Goal: Task Accomplishment & Management: Manage account settings

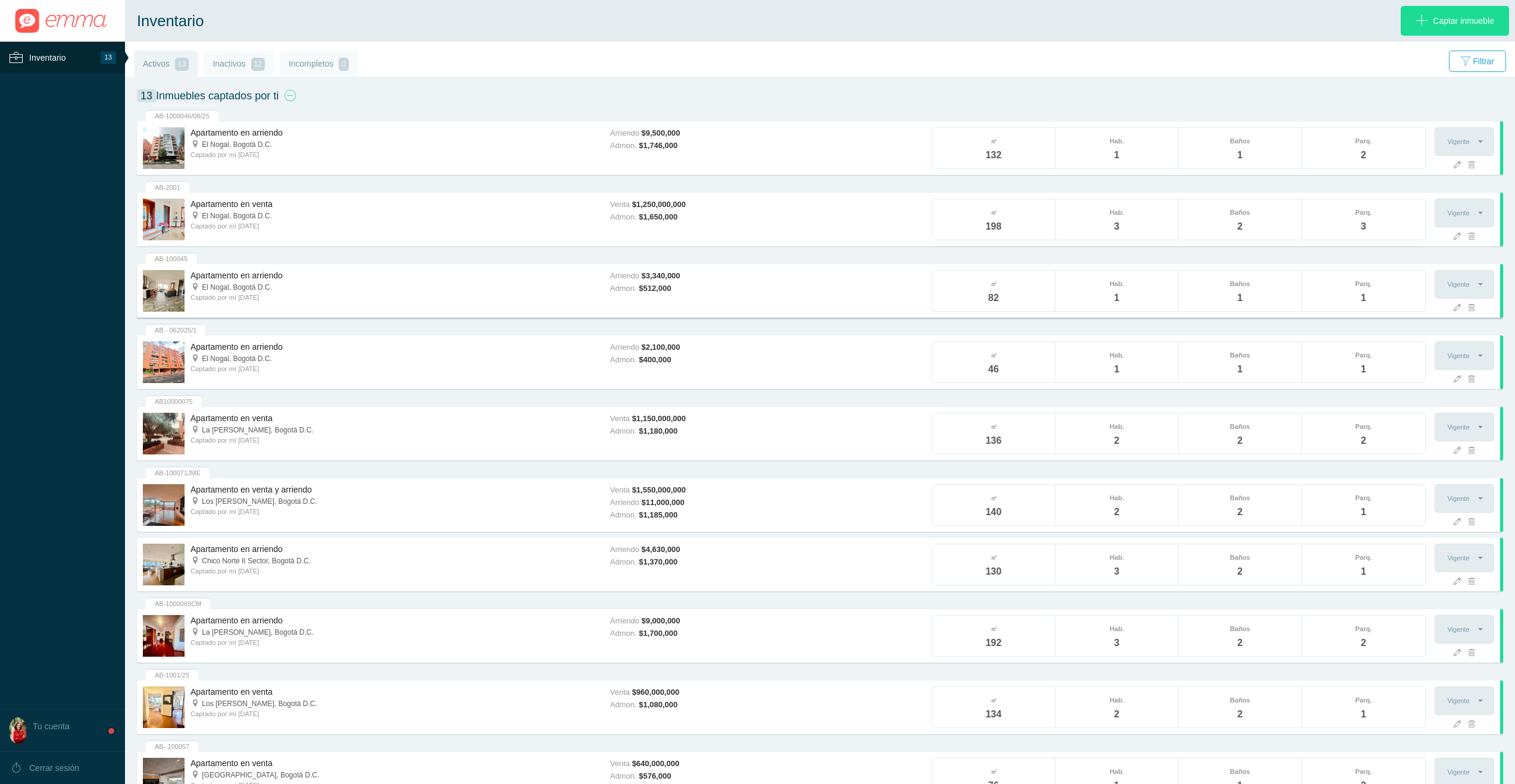
click at [259, 297] on span "Captado por mí [DATE]" at bounding box center [225, 297] width 69 height 7
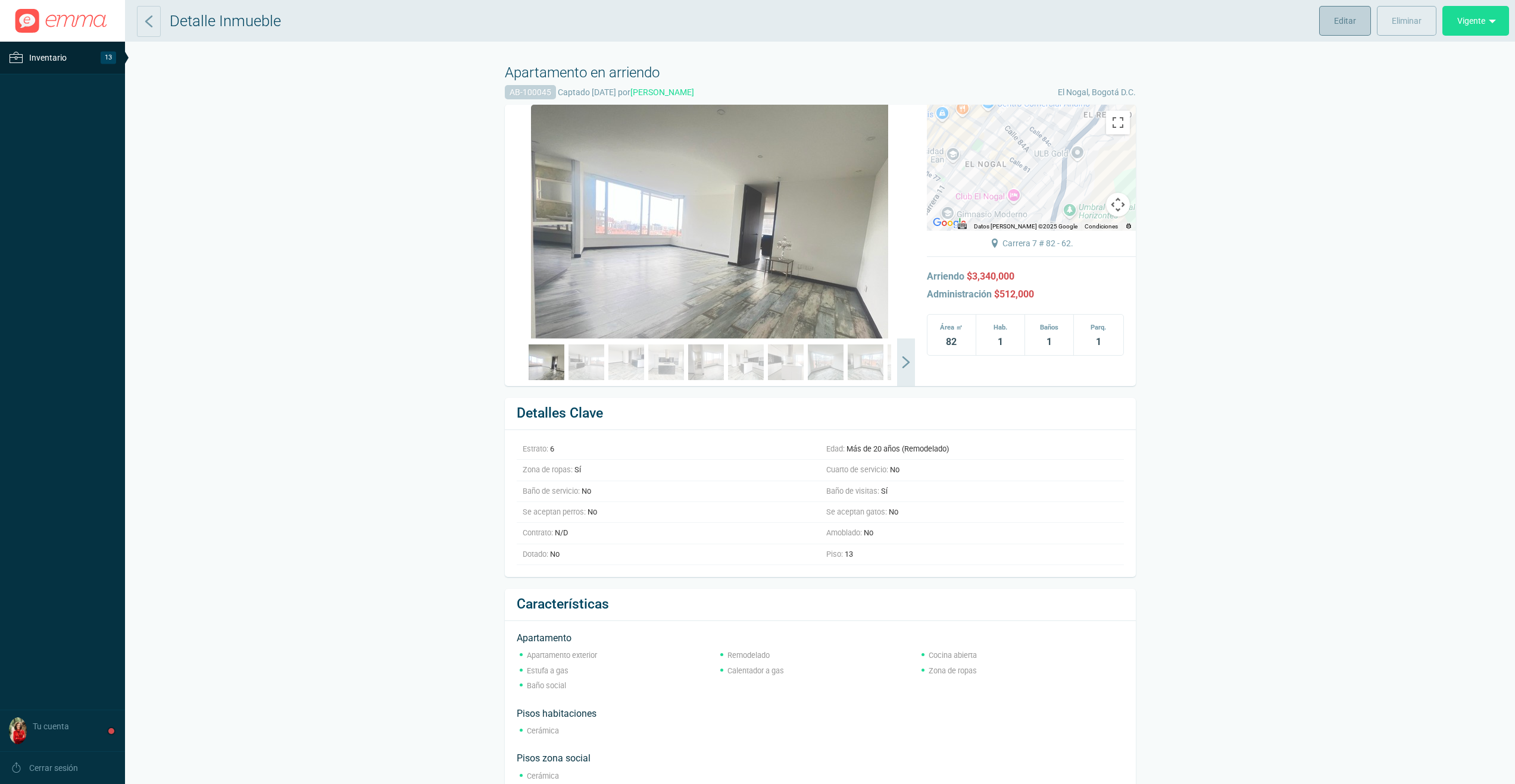
click at [1338, 23] on span "Editar" at bounding box center [1345, 21] width 22 height 30
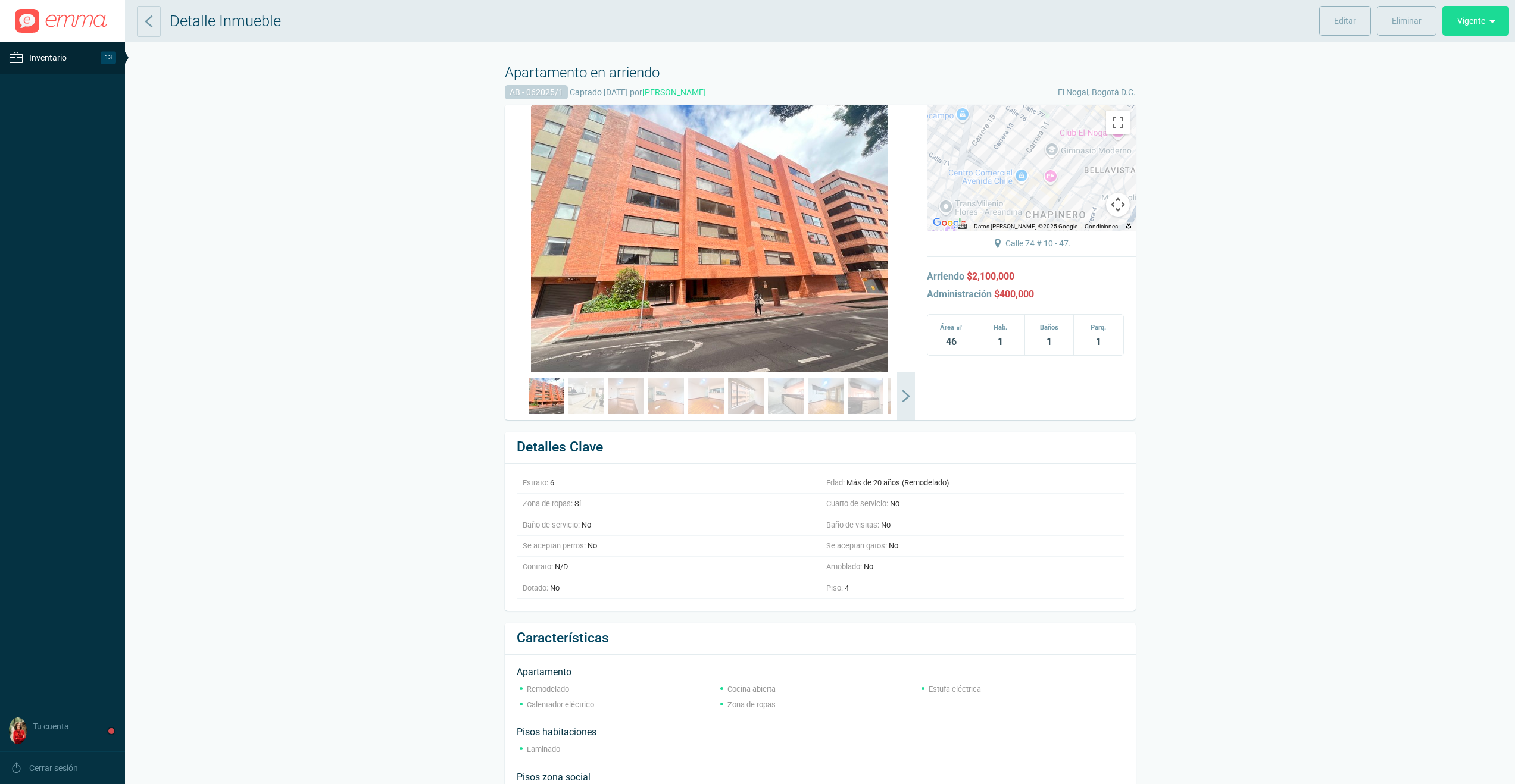
click at [65, 55] on span "Inventario" at bounding box center [48, 58] width 38 height 14
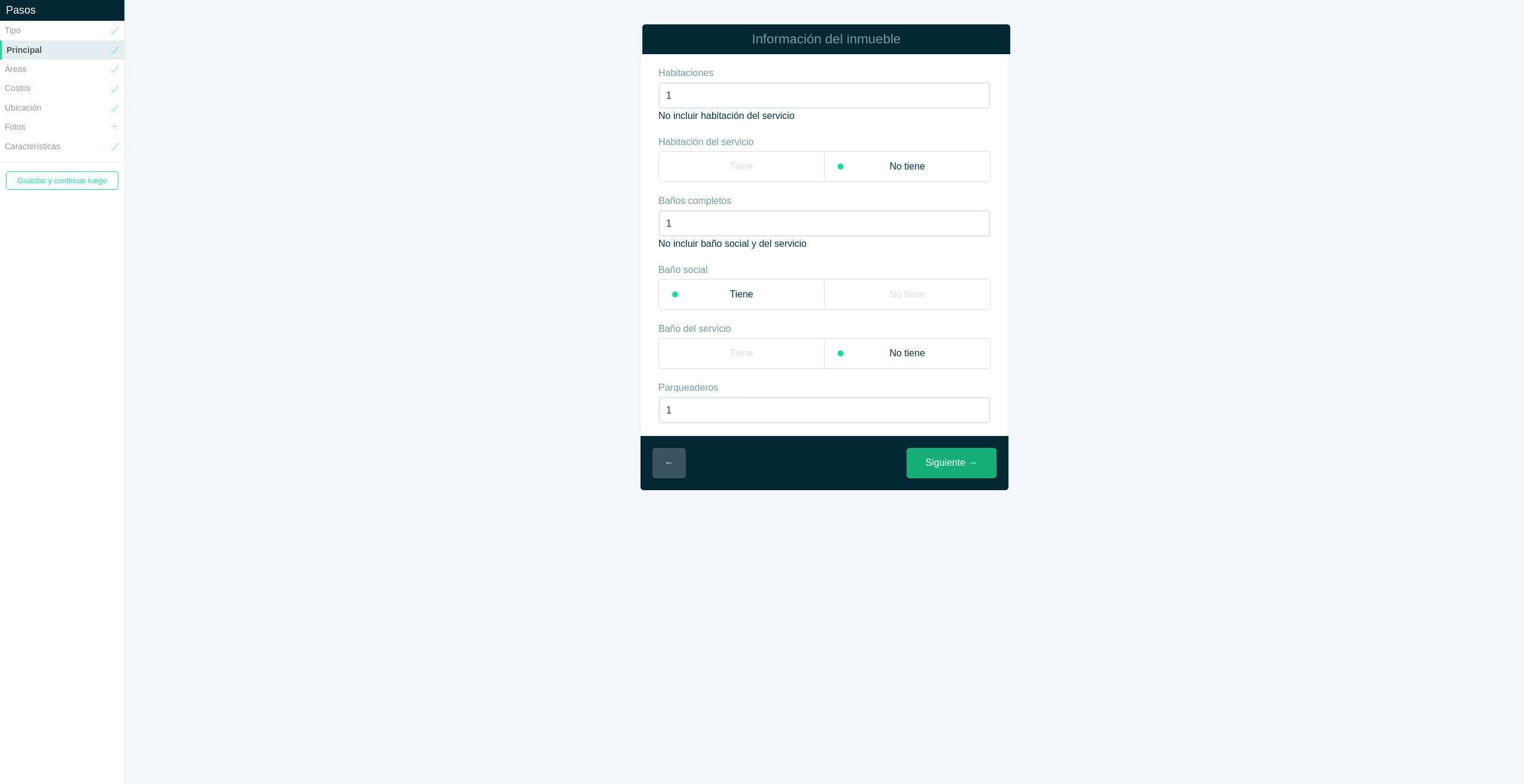
click at [945, 462] on link "Siguiente →" at bounding box center [951, 463] width 90 height 30
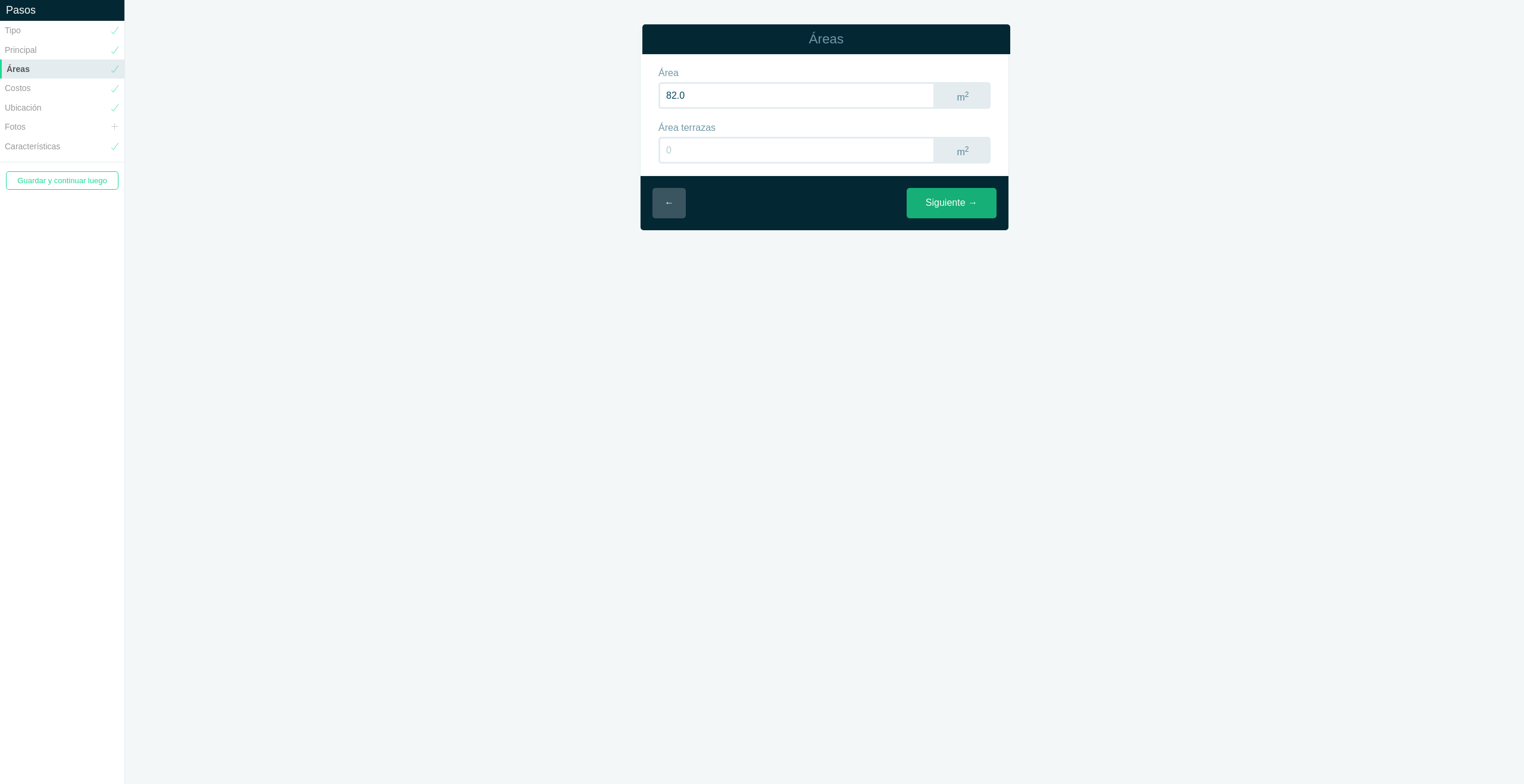
click at [948, 205] on link "Siguiente →" at bounding box center [951, 203] width 90 height 30
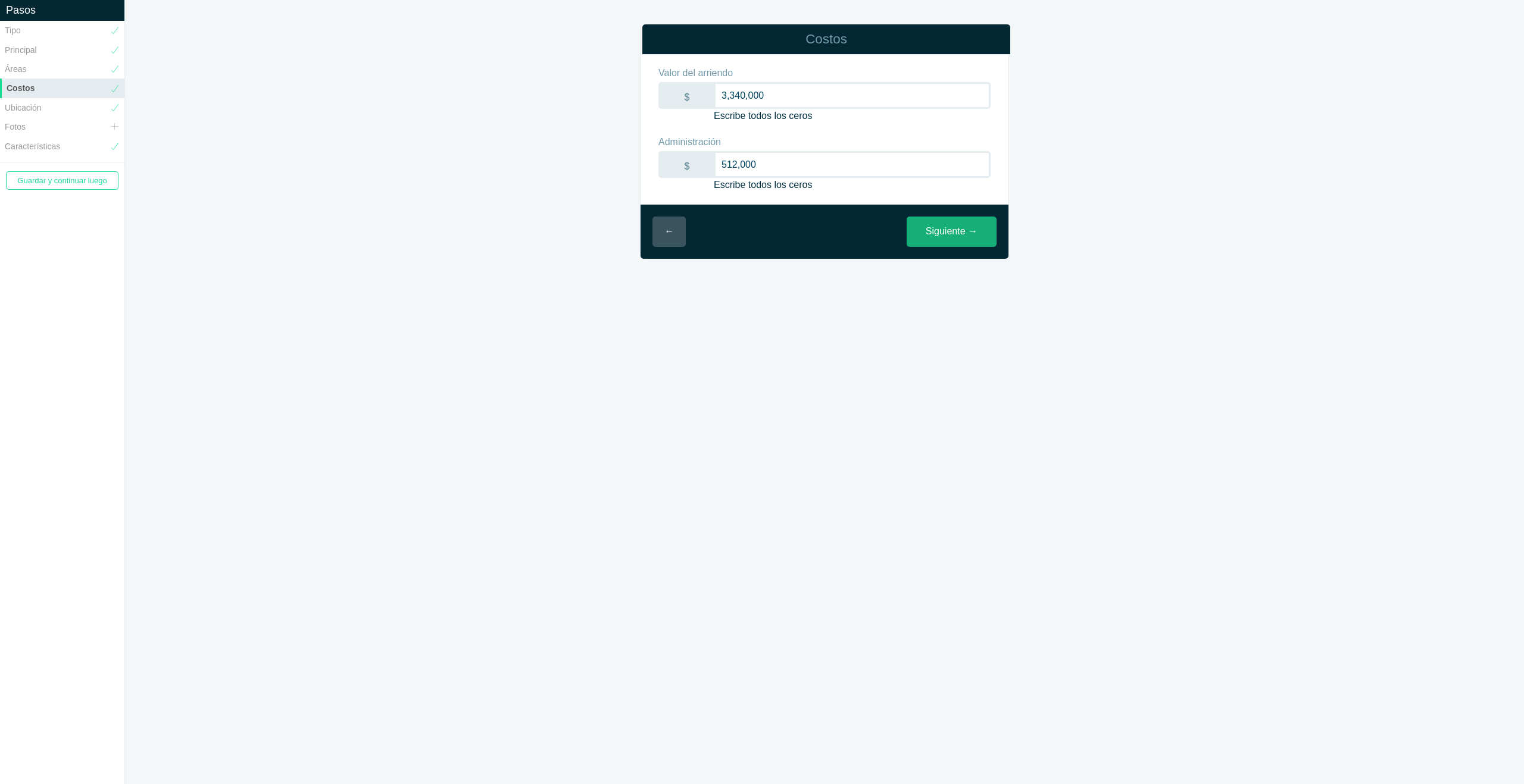
click at [944, 235] on link "Siguiente →" at bounding box center [951, 231] width 90 height 30
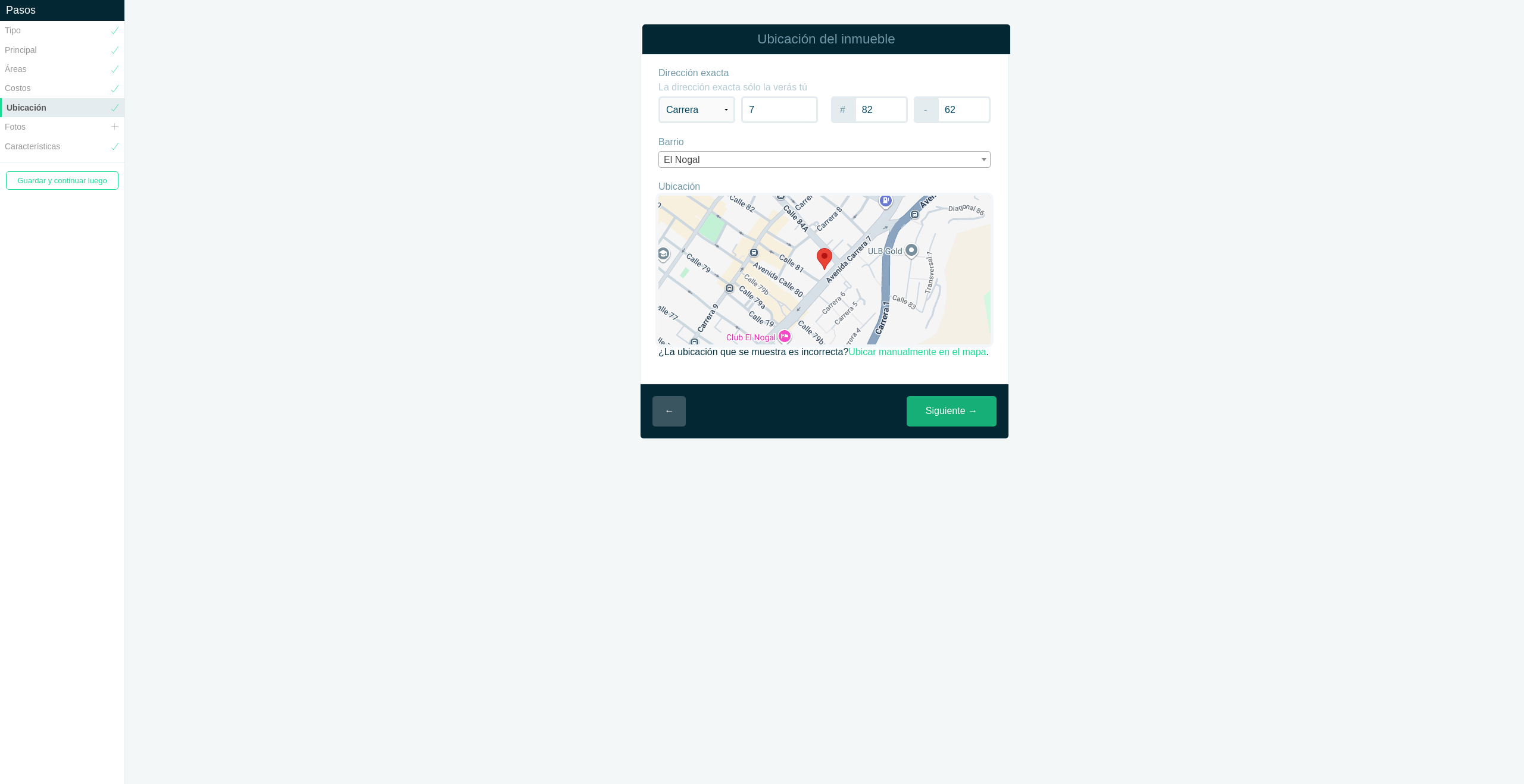
click at [937, 426] on link "Siguiente →" at bounding box center [951, 411] width 90 height 30
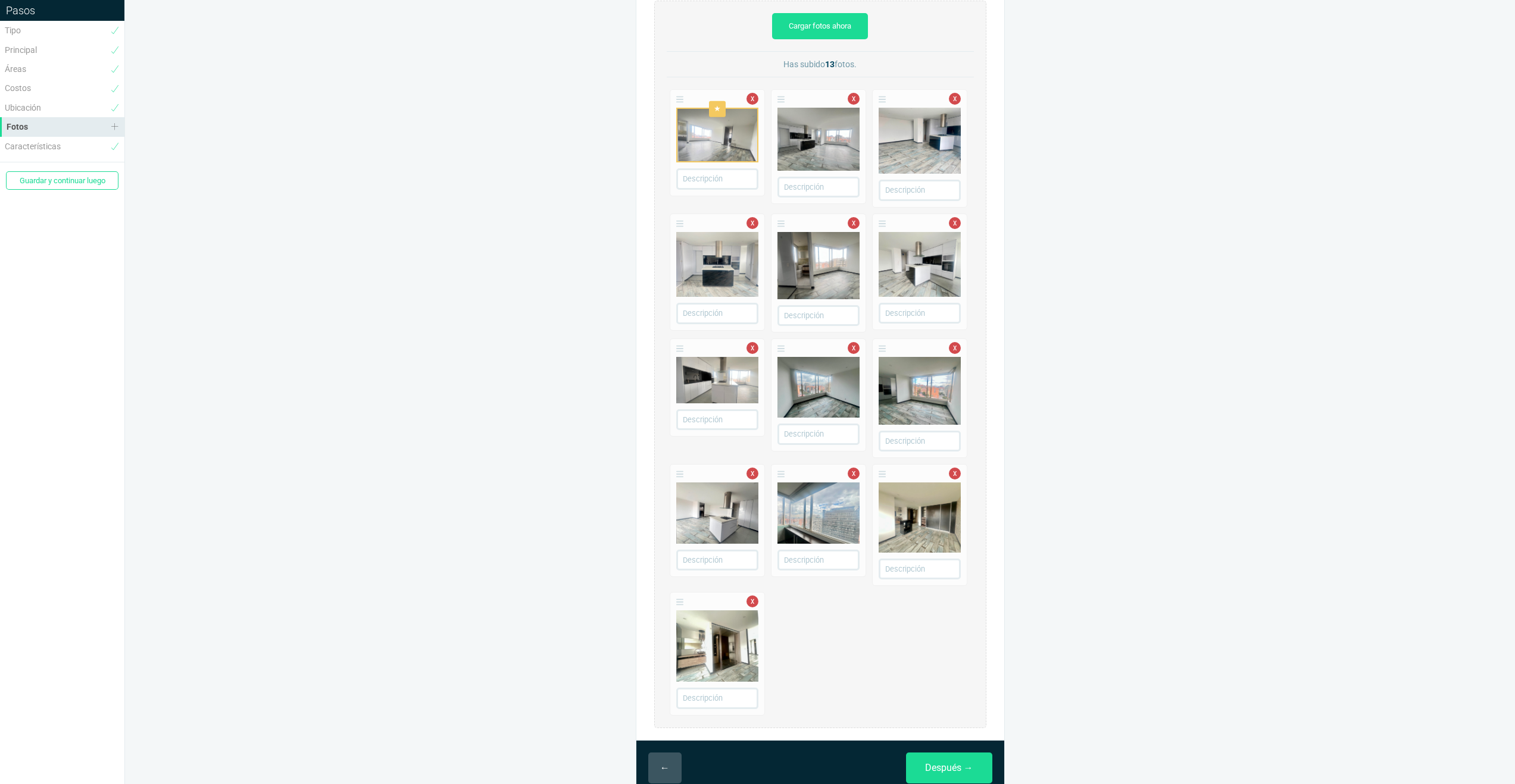
scroll to position [89, 0]
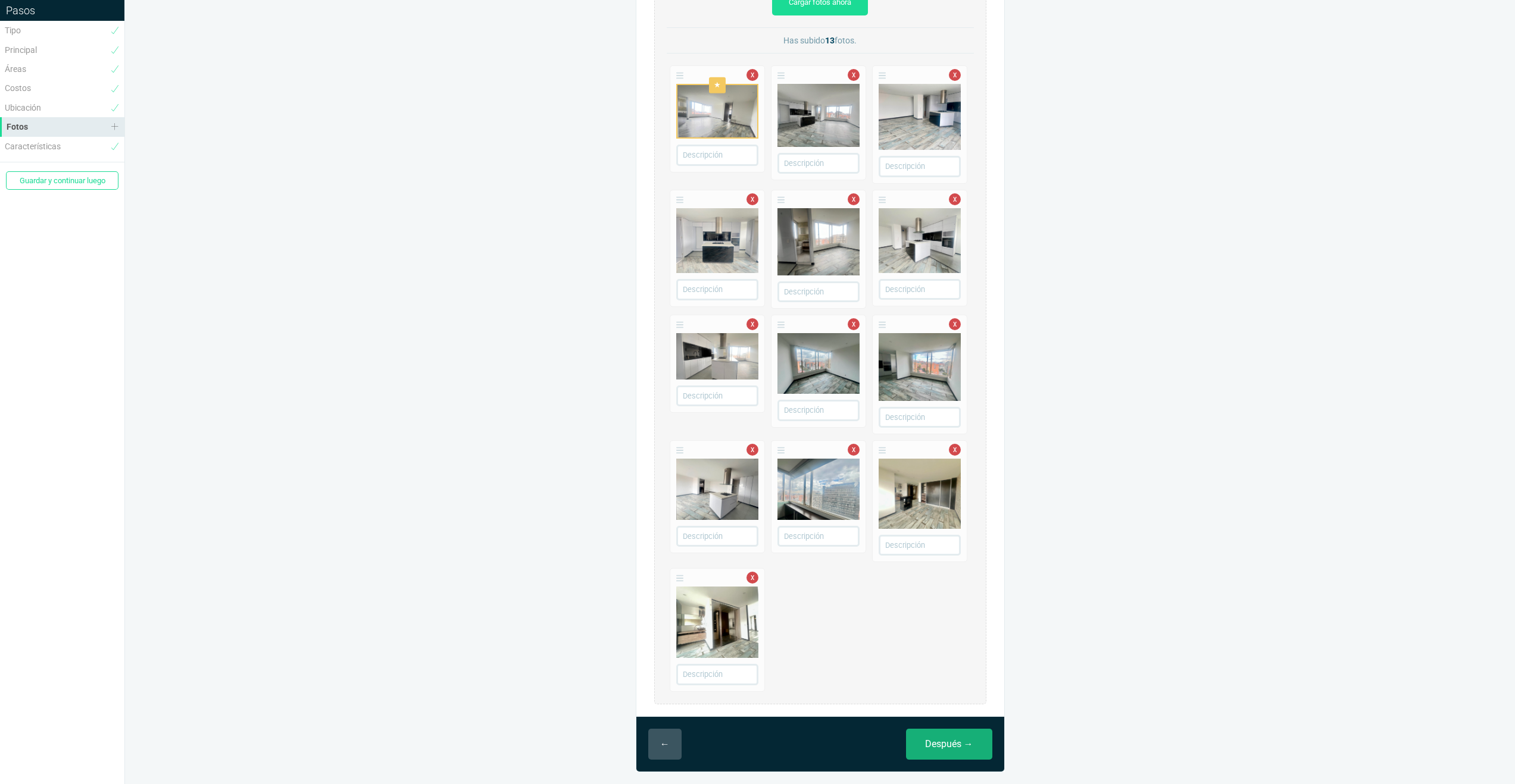
click at [950, 745] on link "Después →" at bounding box center [949, 744] width 86 height 31
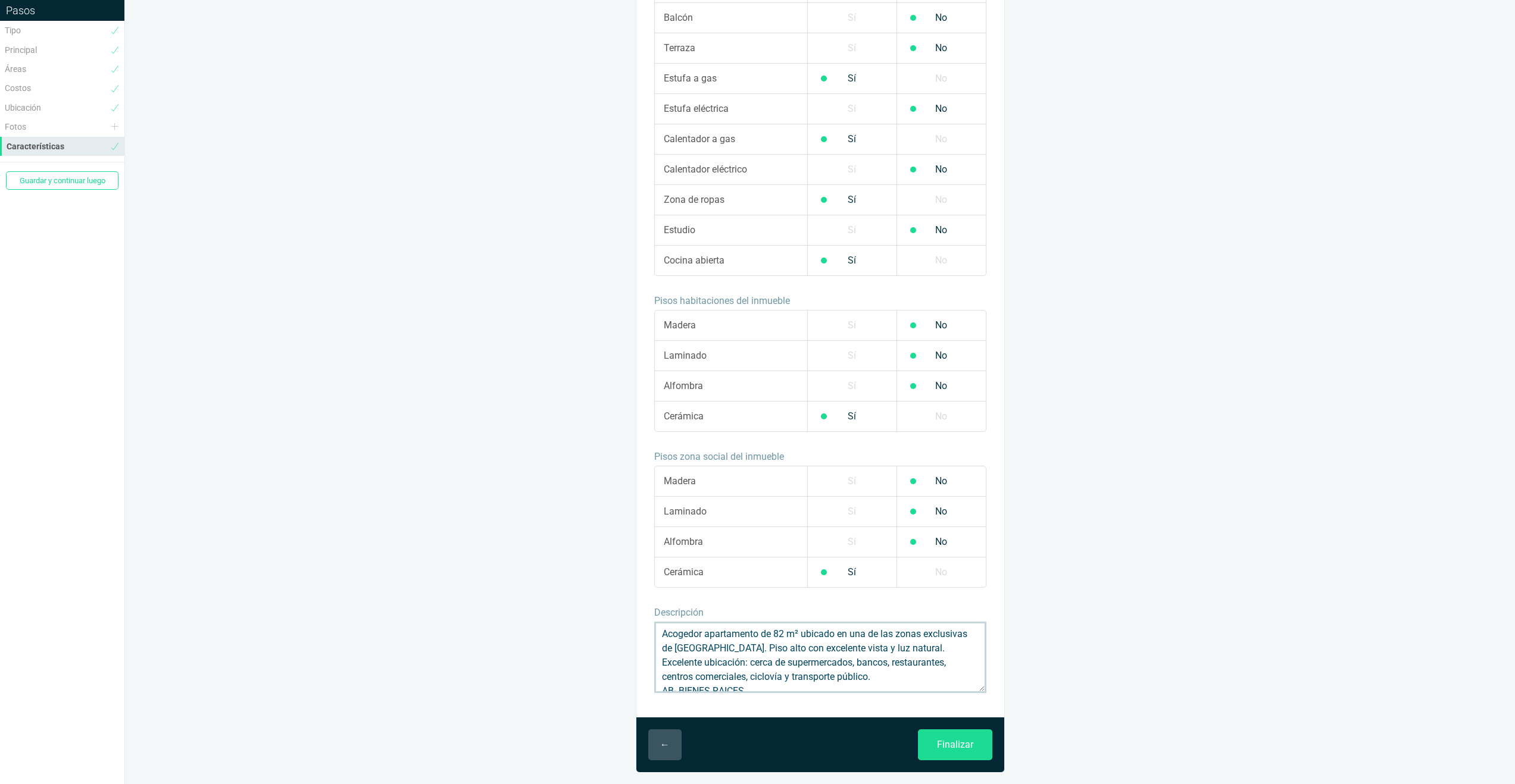
scroll to position [59, 0]
drag, startPoint x: 722, startPoint y: 678, endPoint x: 734, endPoint y: 677, distance: 12.0
click at [657, 629] on textarea "Arriendo Apartamento – El Nogal, Bogotá | Piso 13 | Vista panorámica Acogedor a…" at bounding box center [820, 657] width 332 height 71
click at [734, 677] on textarea "Arriendo Apartamento – El Nogal, Bogotá | Piso 13 | Vista panorámica Acogedor a…" at bounding box center [820, 657] width 332 height 71
click at [727, 677] on textarea "Arriendo Apartamento – [GEOGRAPHIC_DATA], [GEOGRAPHIC_DATA] | Piso 13 | Vista p…" at bounding box center [820, 657] width 332 height 71
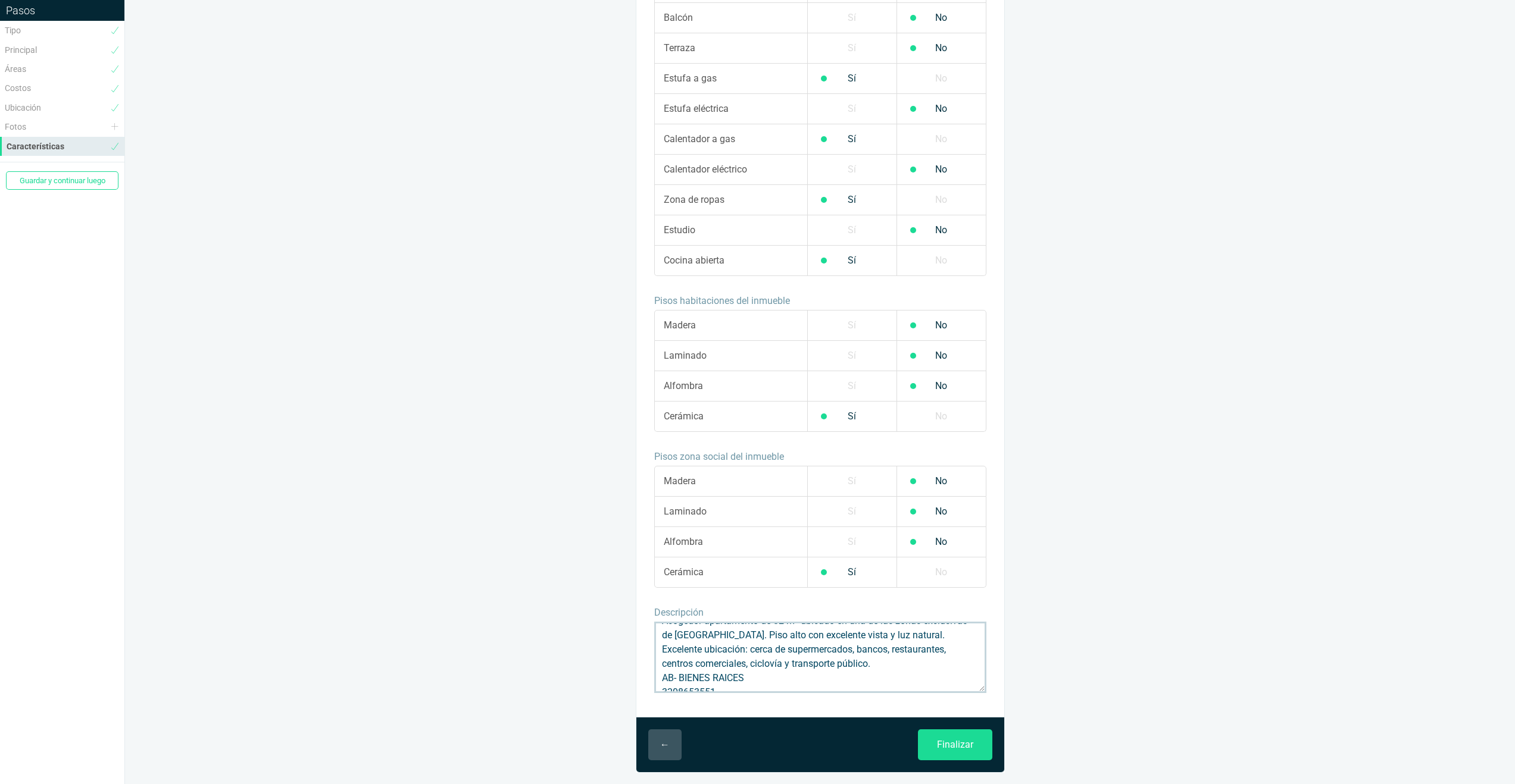
click at [814, 677] on textarea "Arriendo Apartamento – [GEOGRAPHIC_DATA], [GEOGRAPHIC_DATA] | Piso 13 | Vista p…" at bounding box center [820, 657] width 332 height 71
drag, startPoint x: 733, startPoint y: 679, endPoint x: 616, endPoint y: 618, distance: 131.9
click at [616, 618] on section "Tipo de inmueble y negocio Tipo de inmueble Apartamento Casa Tipo de inmueble C…" at bounding box center [820, 44] width 1390 height 1482
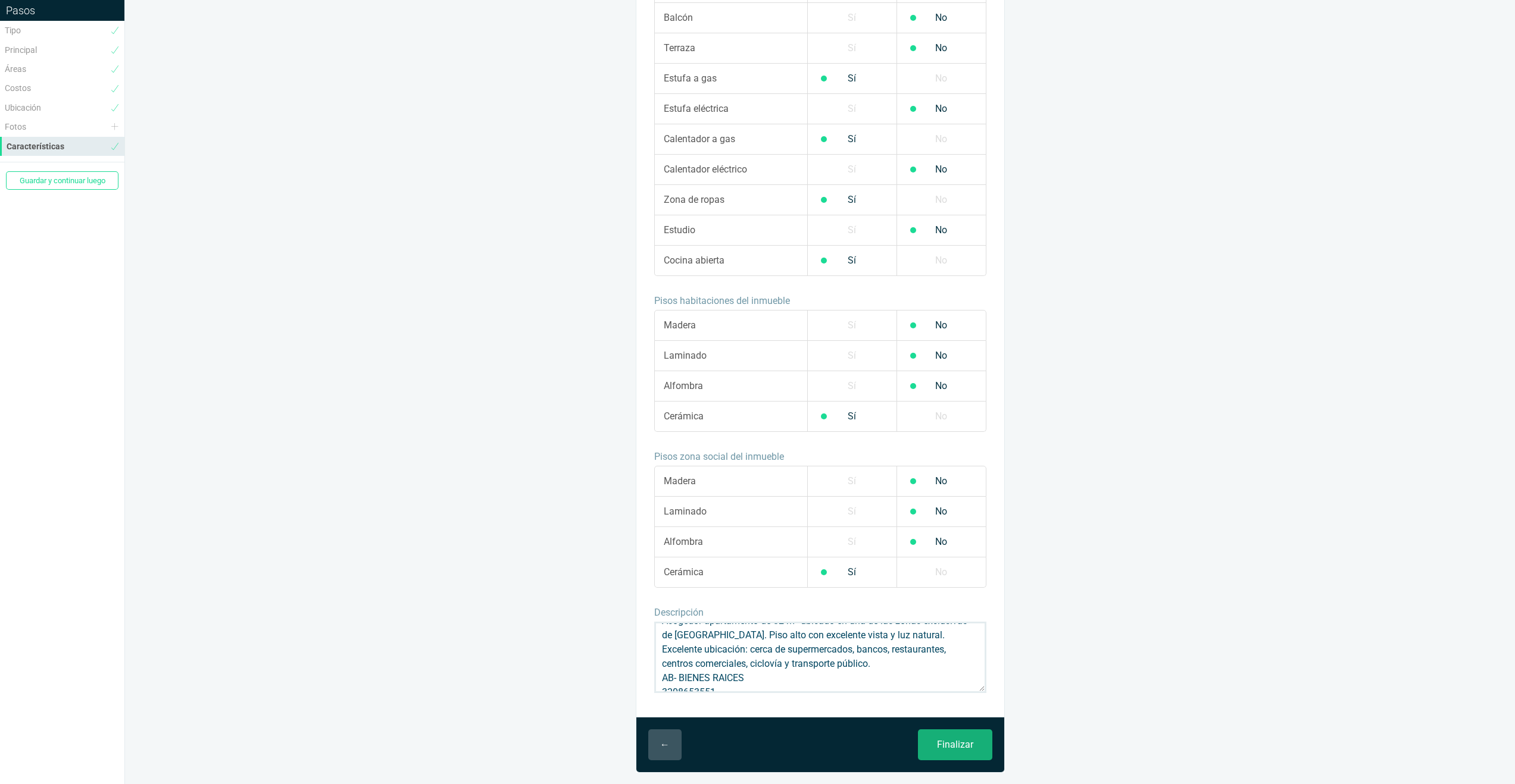
click at [947, 748] on input "Finalizar" at bounding box center [955, 745] width 74 height 31
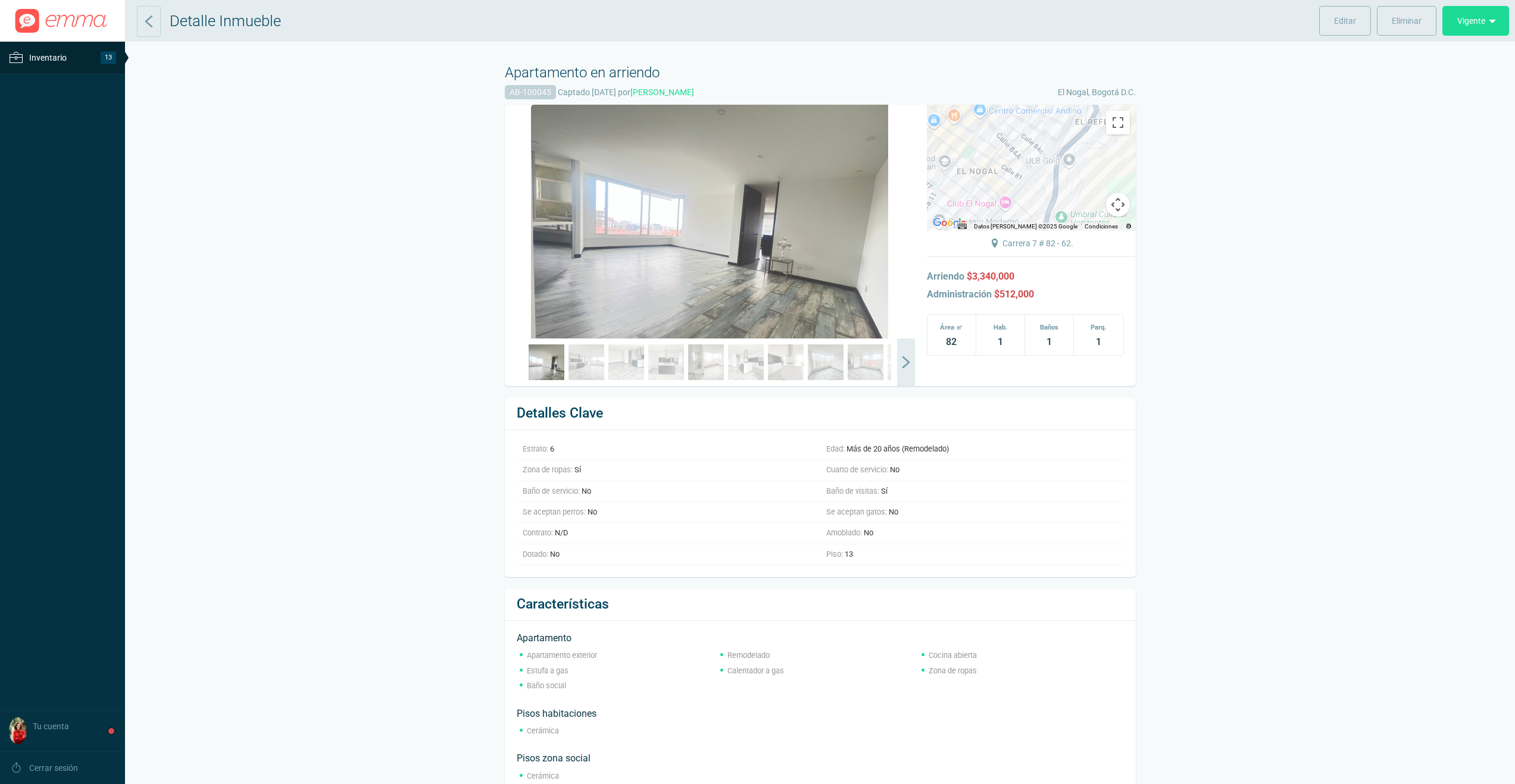
click at [319, 382] on section "Publicar Editar Eliminar Arrendado Vigente Arrendado Apartamento en arriendo AB…" at bounding box center [820, 572] width 1390 height 1063
click at [1342, 21] on span "Editar" at bounding box center [1345, 21] width 22 height 30
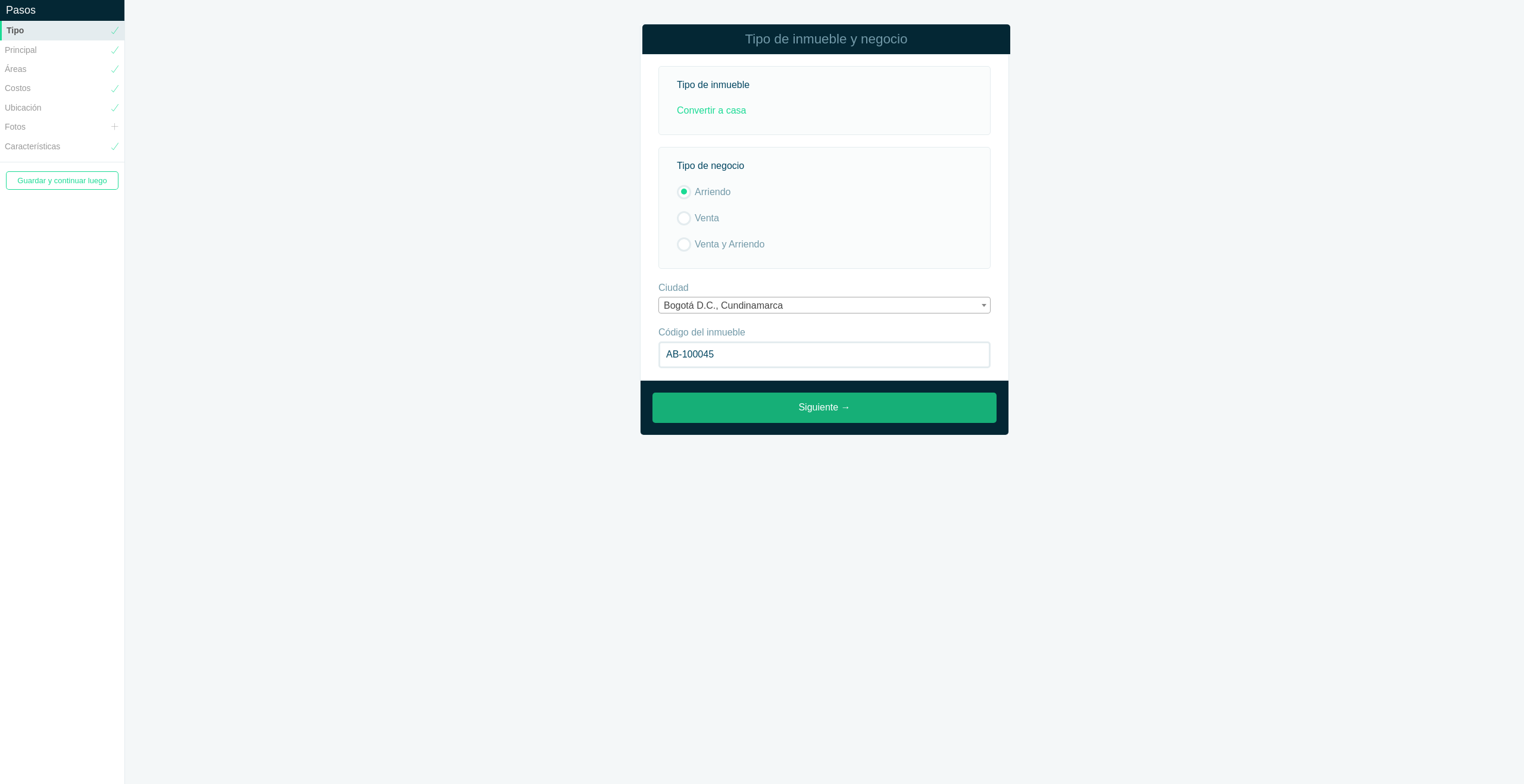
click at [825, 410] on link "Siguiente →" at bounding box center [824, 408] width 344 height 30
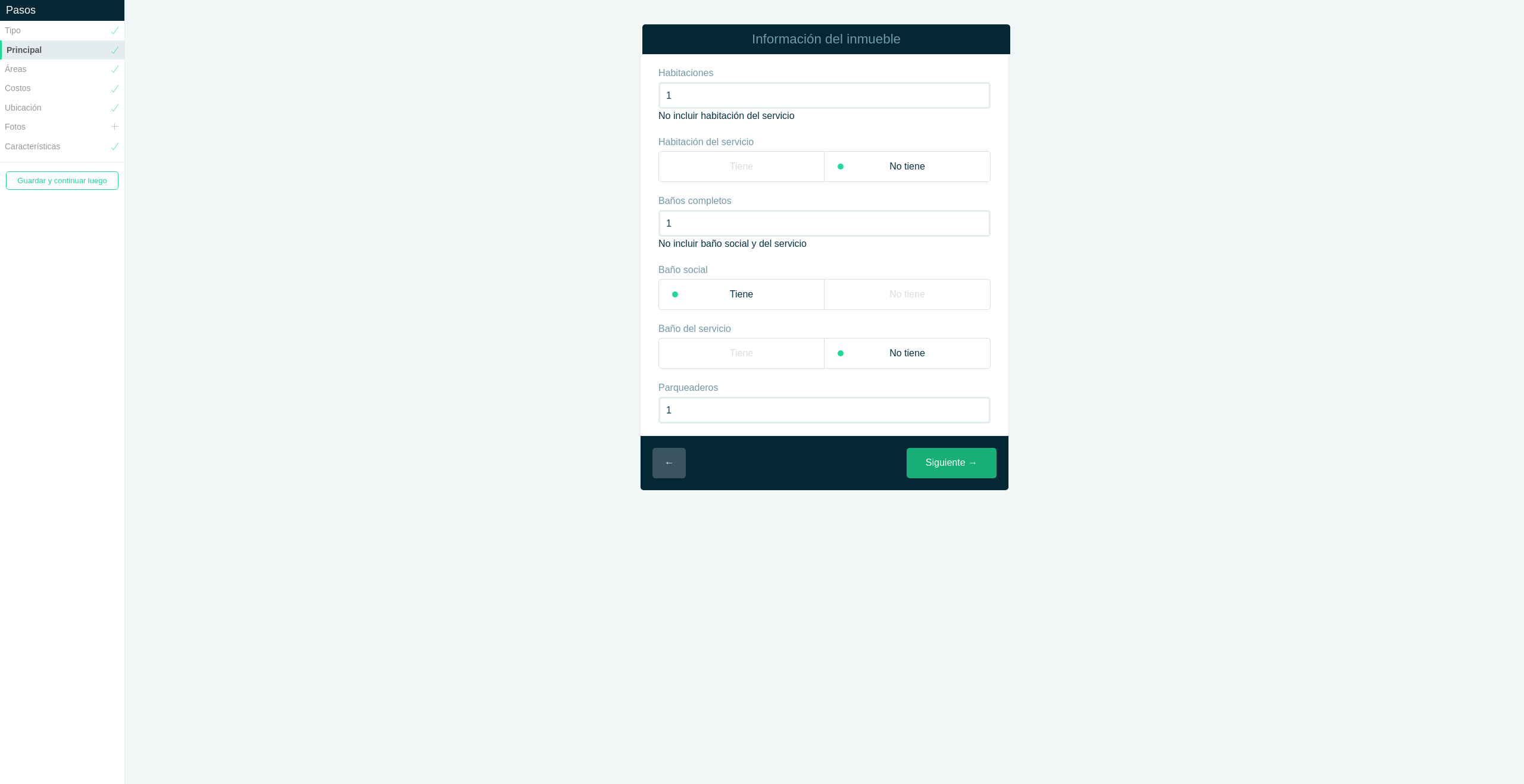
click at [973, 470] on link "Siguiente →" at bounding box center [951, 463] width 90 height 30
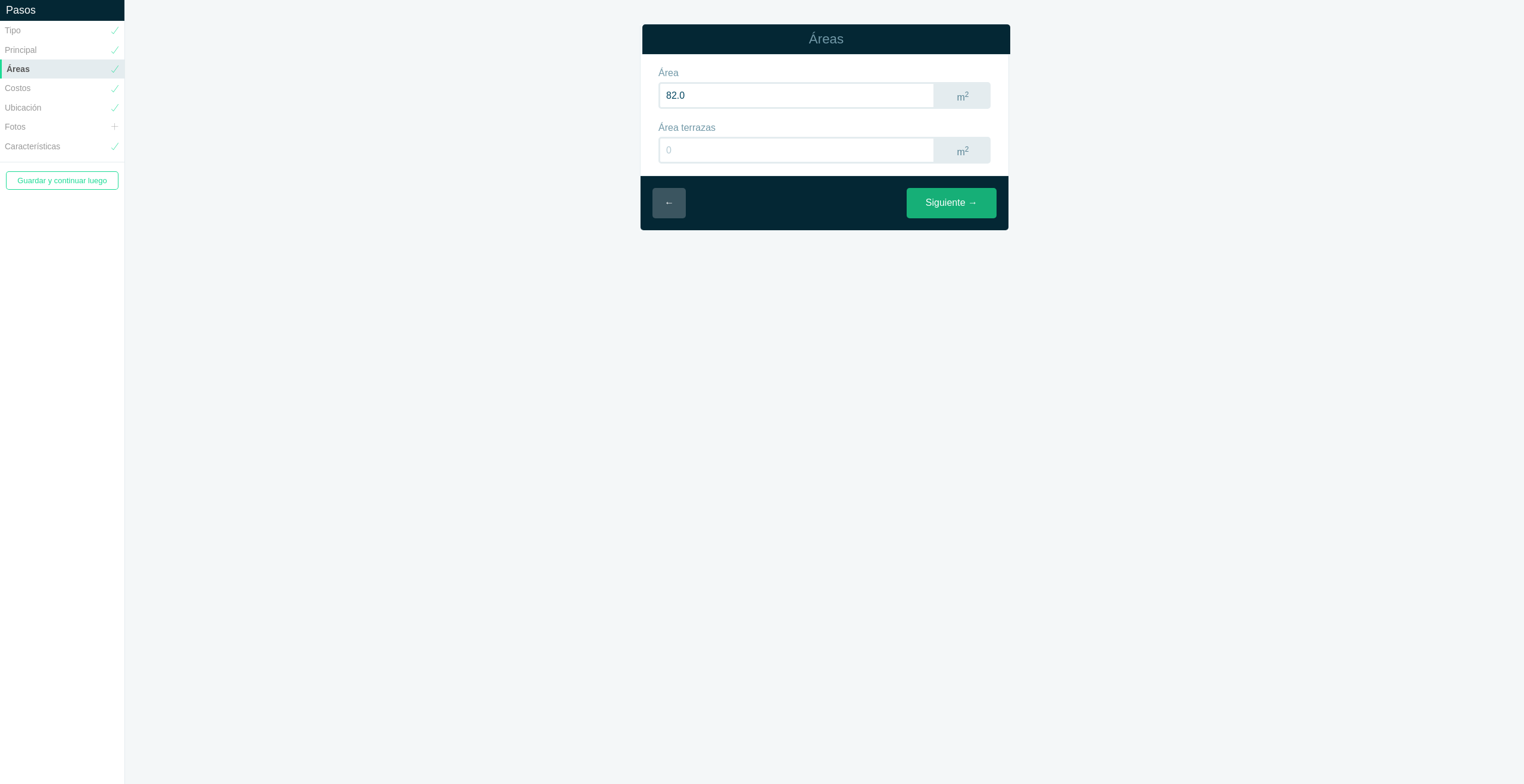
click at [966, 208] on link "Siguiente →" at bounding box center [951, 203] width 90 height 30
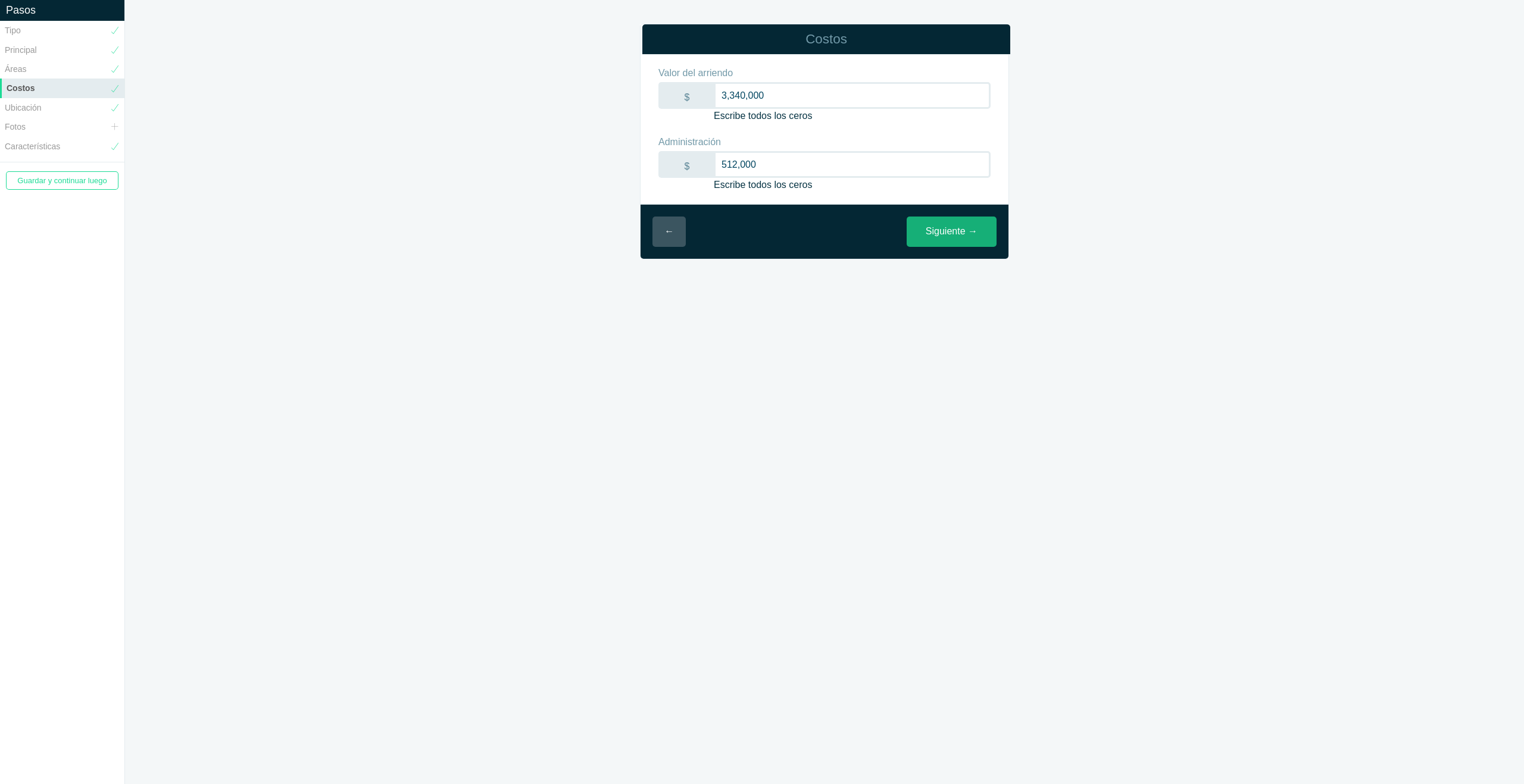
click at [944, 236] on link "Siguiente →" at bounding box center [951, 231] width 90 height 30
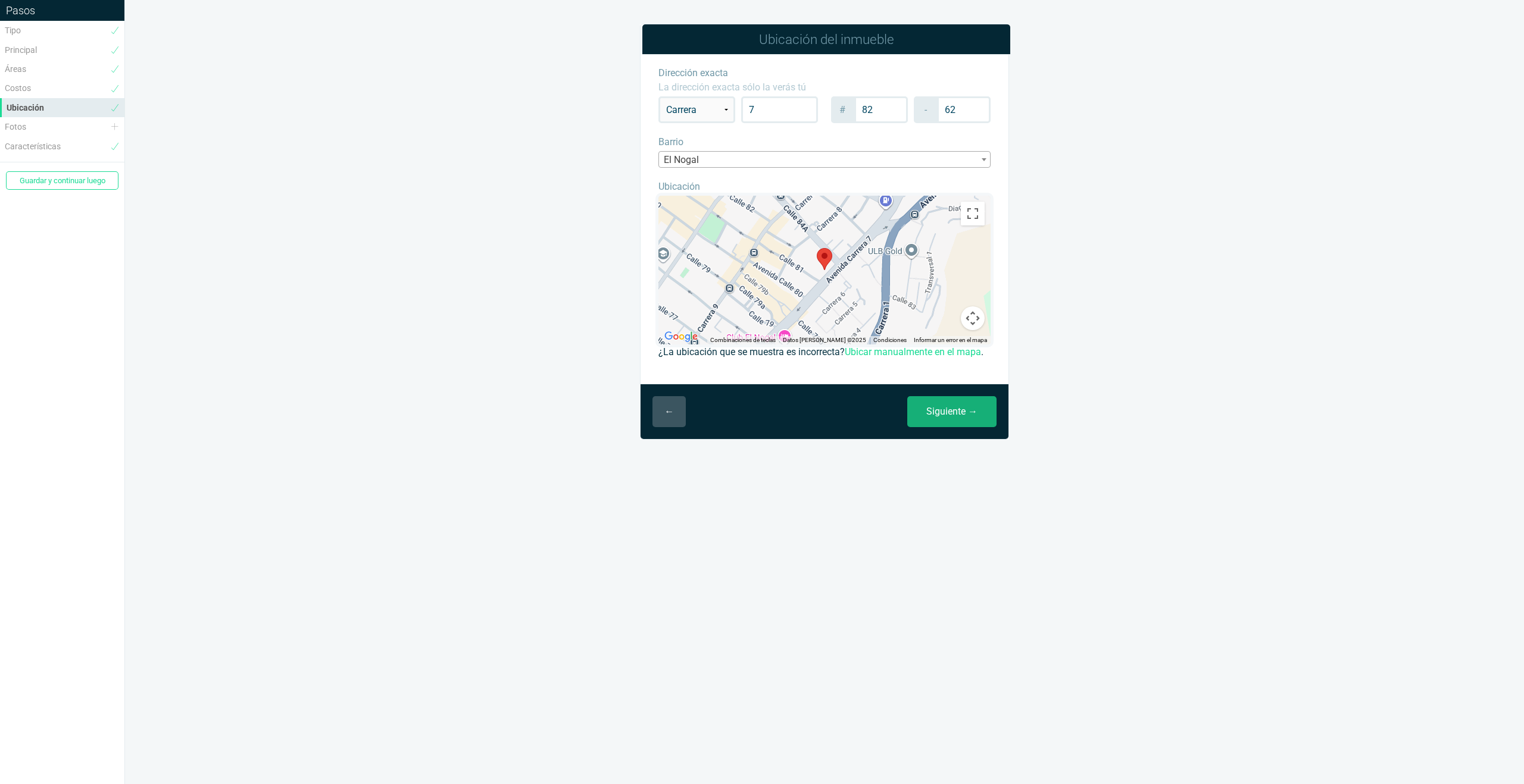
click at [951, 424] on link "Siguiente →" at bounding box center [951, 412] width 89 height 31
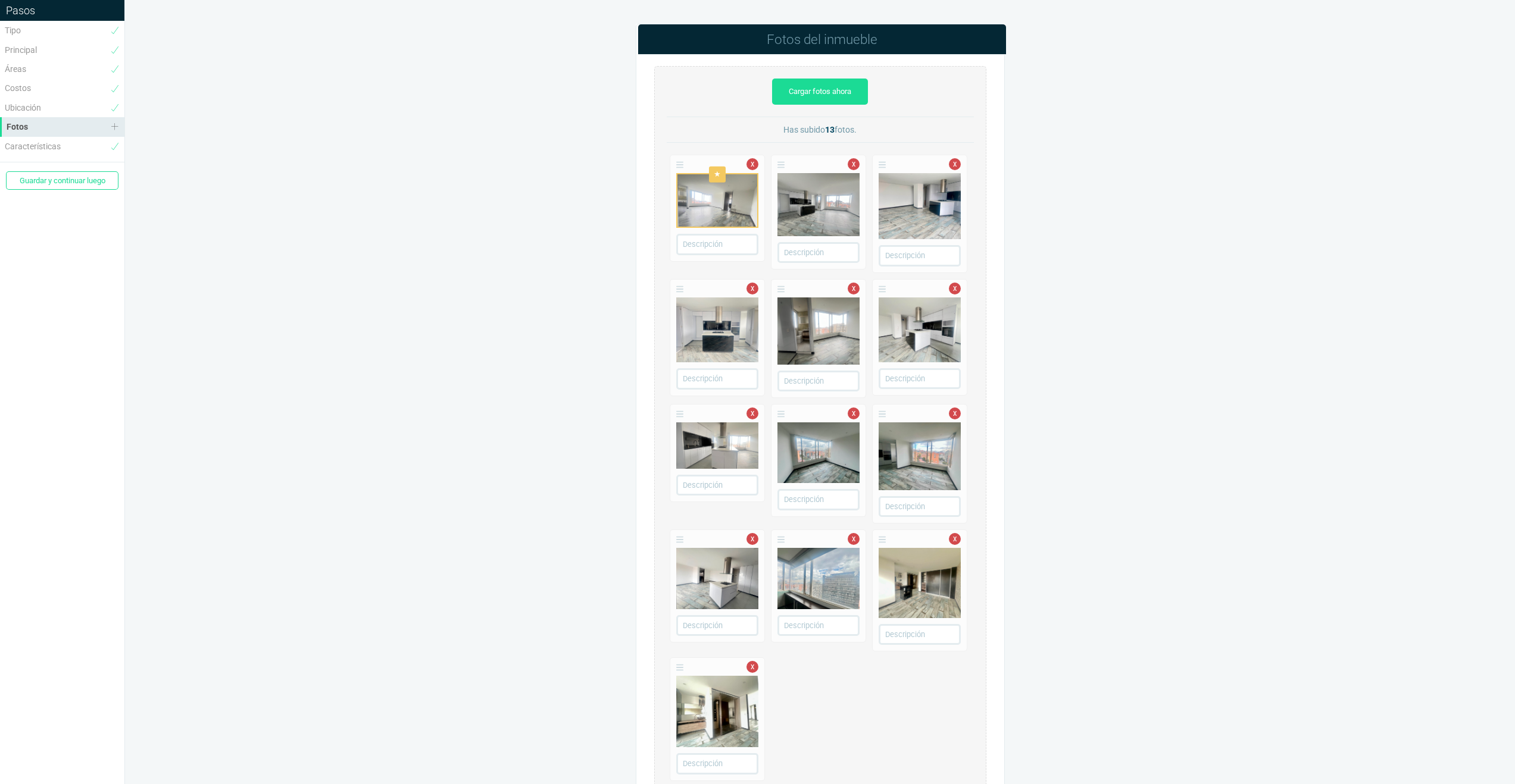
scroll to position [89, 0]
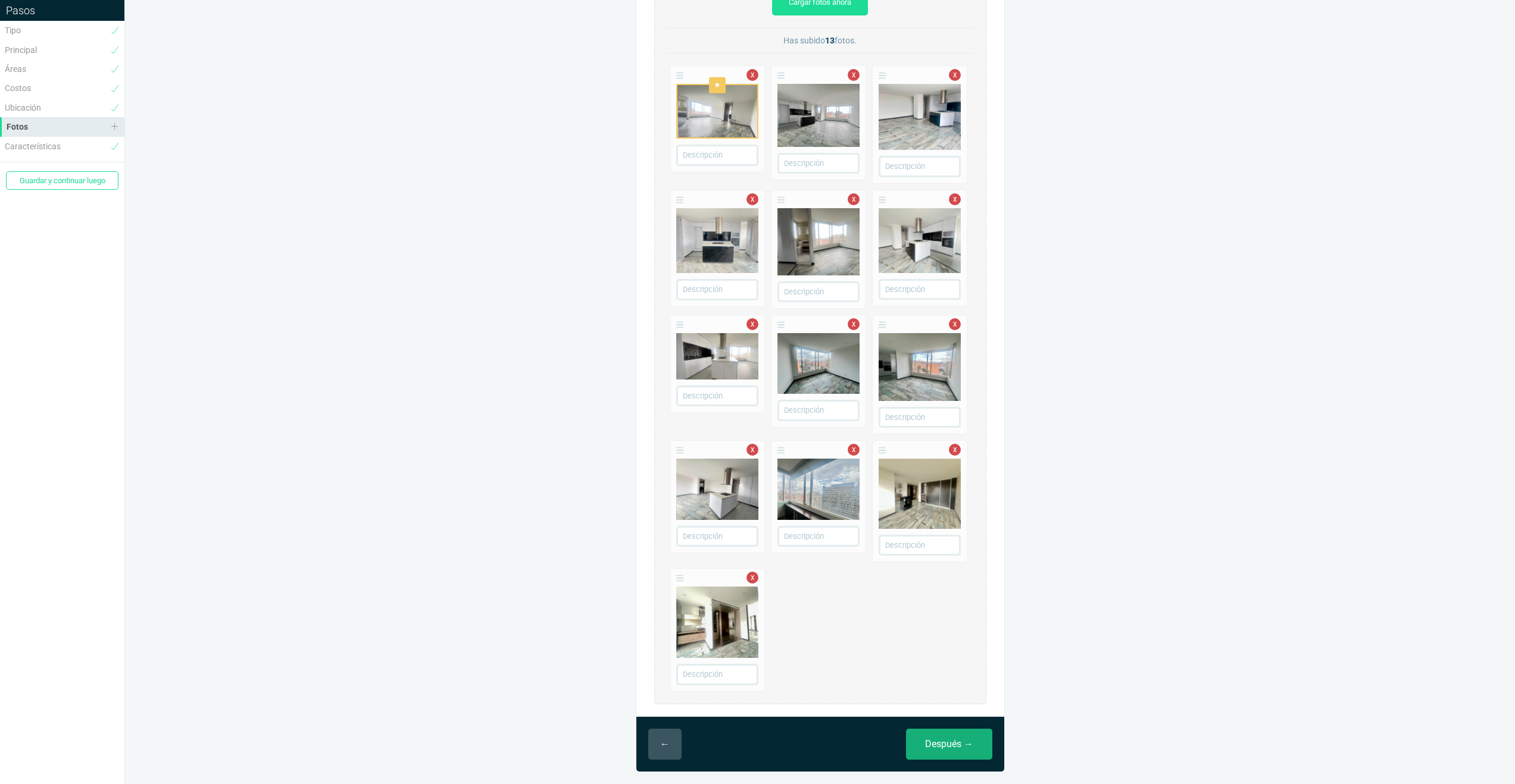
click at [962, 747] on link "Después →" at bounding box center [949, 744] width 86 height 31
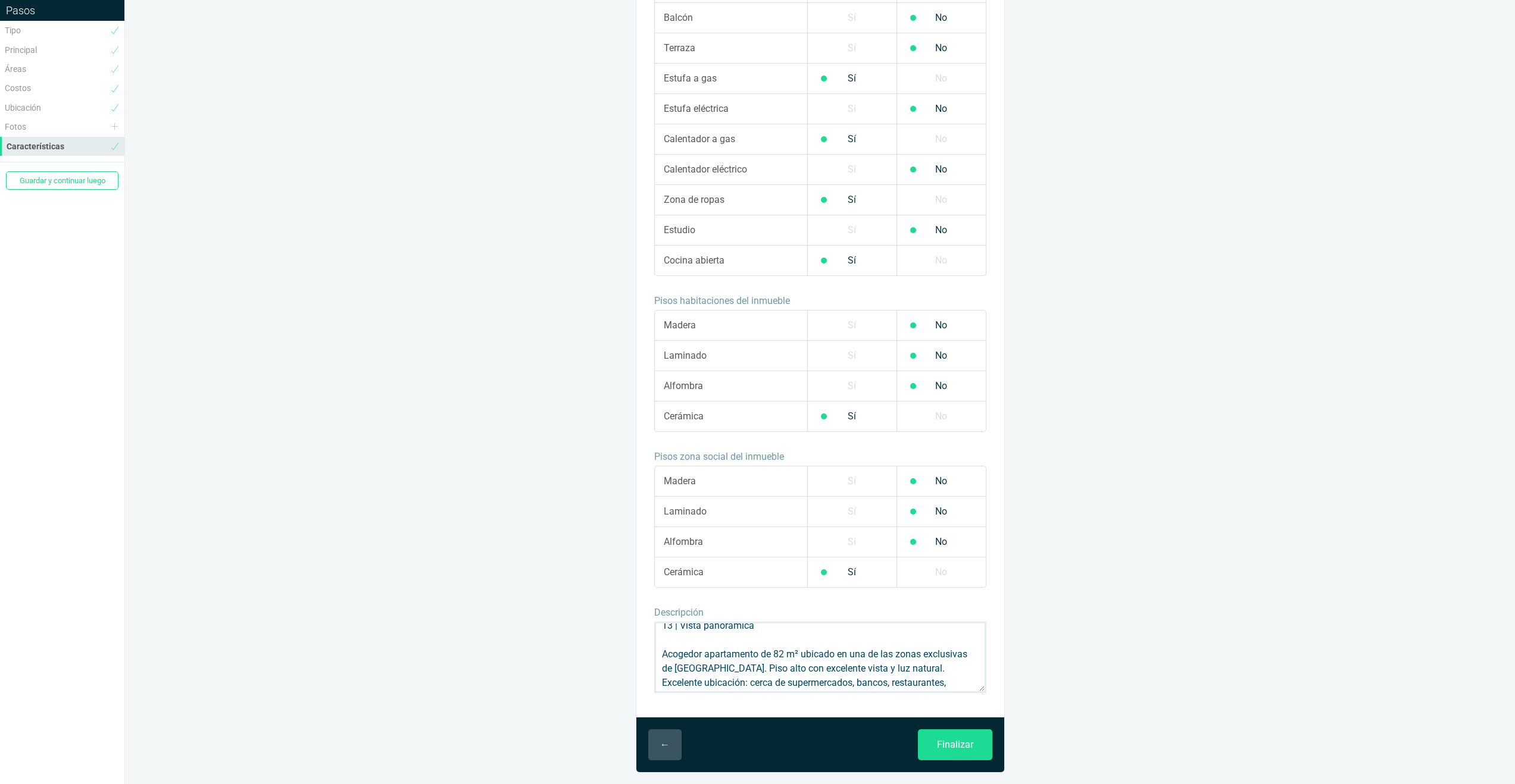
scroll to position [40, 0]
click at [950, 630] on textarea "Arriendo Apartamento – [GEOGRAPHIC_DATA], [GEOGRAPHIC_DATA] | Piso 13 | Vista p…" at bounding box center [820, 657] width 332 height 71
click at [944, 642] on textarea "Arriendo Apartamento – [GEOGRAPHIC_DATA], [GEOGRAPHIC_DATA] | Piso 13 | Vista p…" at bounding box center [820, 657] width 332 height 71
click at [918, 652] on textarea "Arriendo Apartamento – [GEOGRAPHIC_DATA], [GEOGRAPHIC_DATA] | Piso 13 | Vista p…" at bounding box center [820, 657] width 332 height 71
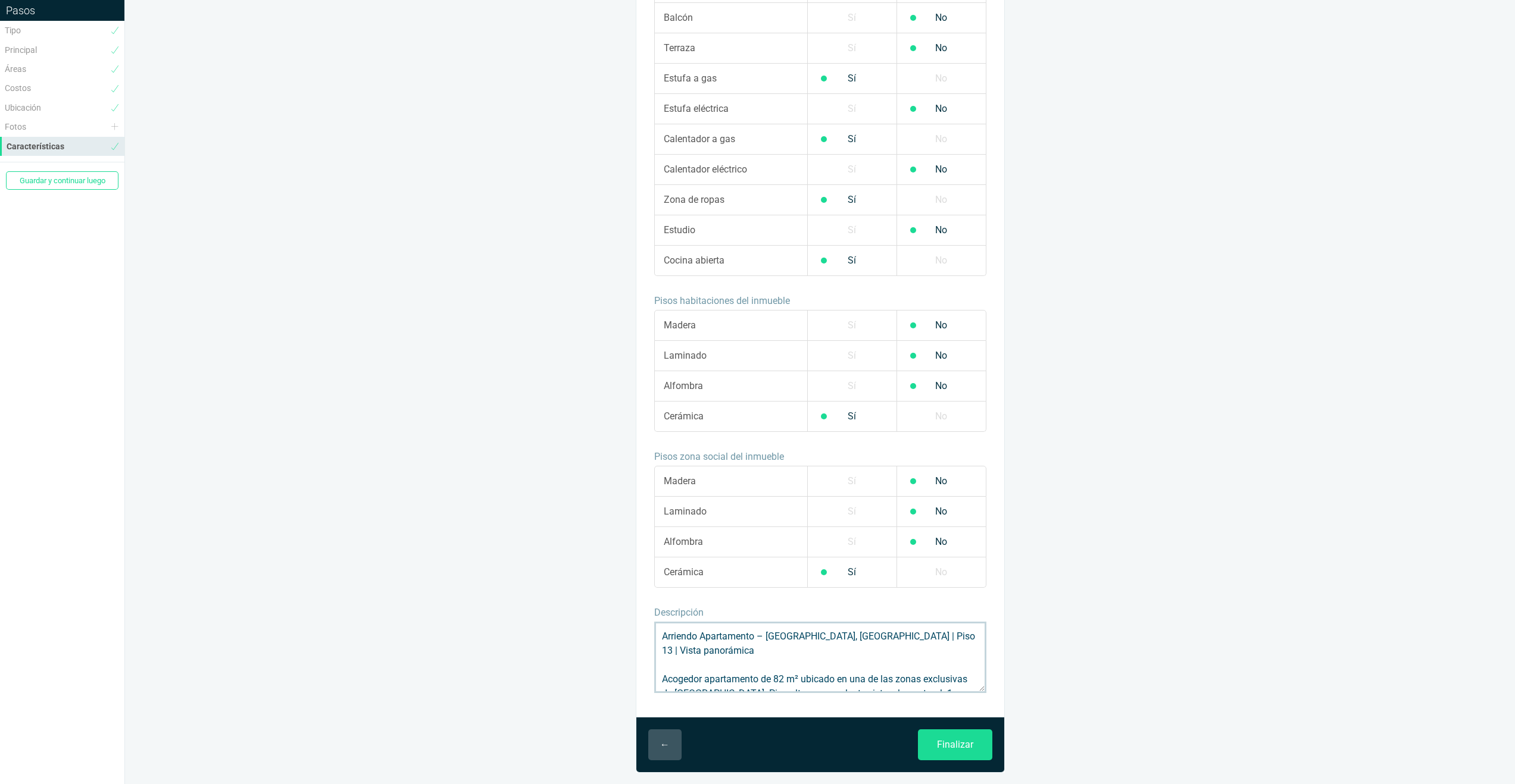
drag, startPoint x: 731, startPoint y: 682, endPoint x: 641, endPoint y: 621, distance: 108.7
click at [641, 621] on div "Edificio Exteriores Edad Proyecto en planos Proyecto en construcción Estrenar H…" at bounding box center [820, 37] width 368 height 1360
type textarea "Arriendo Apartamento – [GEOGRAPHIC_DATA], [GEOGRAPHIC_DATA] | Piso 13 | Vista p…"
click at [960, 743] on input "Finalizar" at bounding box center [955, 745] width 74 height 31
